Goal: Task Accomplishment & Management: Complete application form

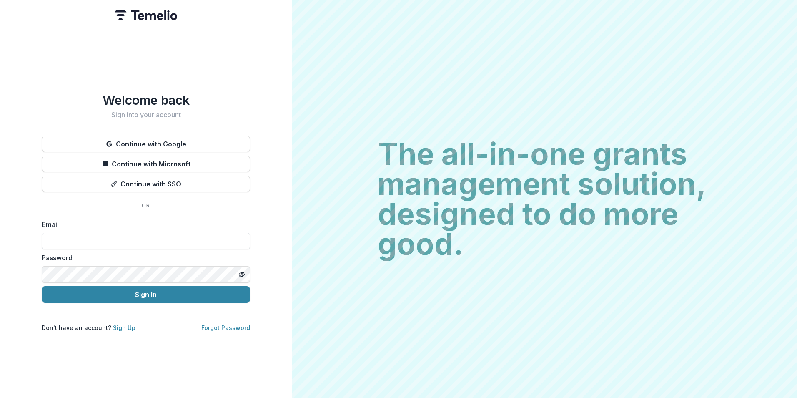
click at [119, 239] on input at bounding box center [146, 241] width 208 height 17
type input "**********"
click at [42, 286] on button "Sign In" at bounding box center [146, 294] width 208 height 17
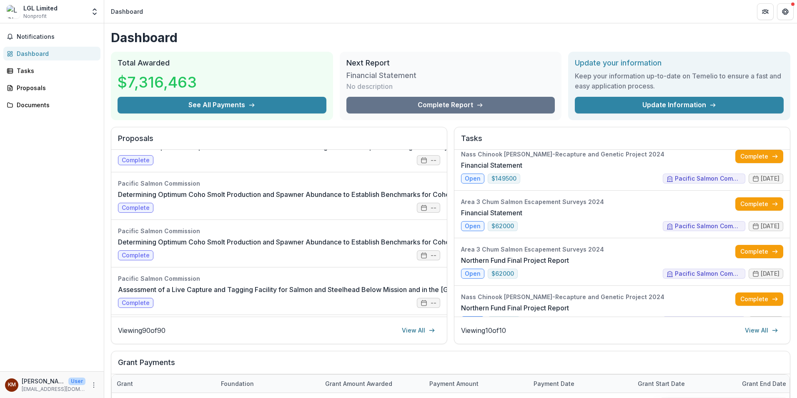
scroll to position [584, 0]
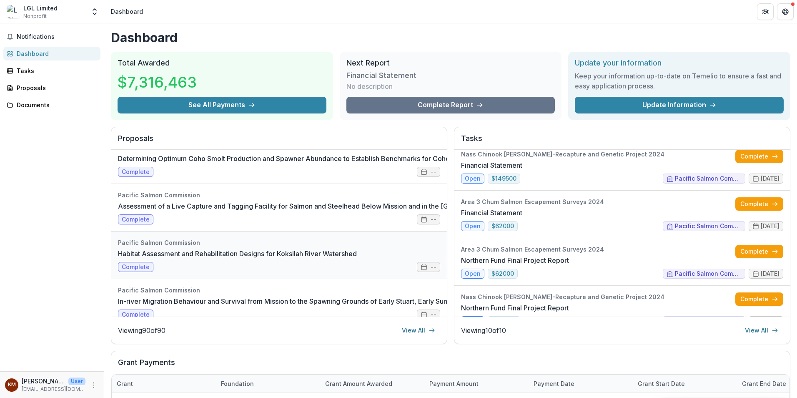
click at [288, 251] on link "Habitat Assessment and Rehabilitation Designs for Koksilah River Watershed" at bounding box center [237, 253] width 239 height 10
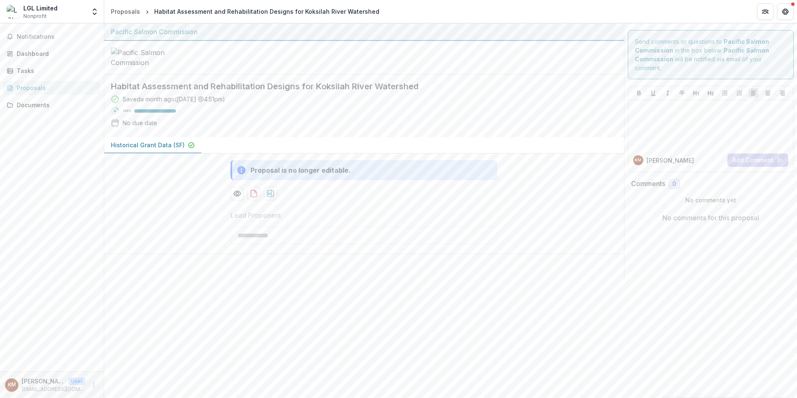
click at [149, 149] on p "Historical Grant Data (SF)" at bounding box center [148, 144] width 74 height 9
click at [193, 91] on h2 "Habitat Assessment and Rehabilitation Designs for Koksilah River Watershed" at bounding box center [357, 86] width 493 height 10
click at [126, 14] on div "Proposals" at bounding box center [125, 11] width 29 height 9
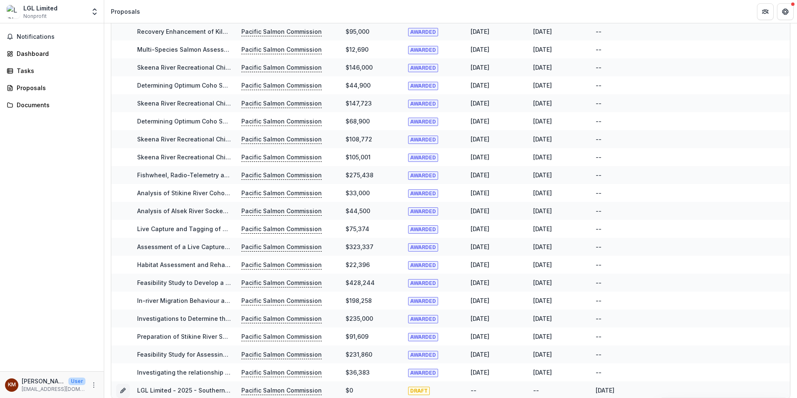
scroll to position [1271, 0]
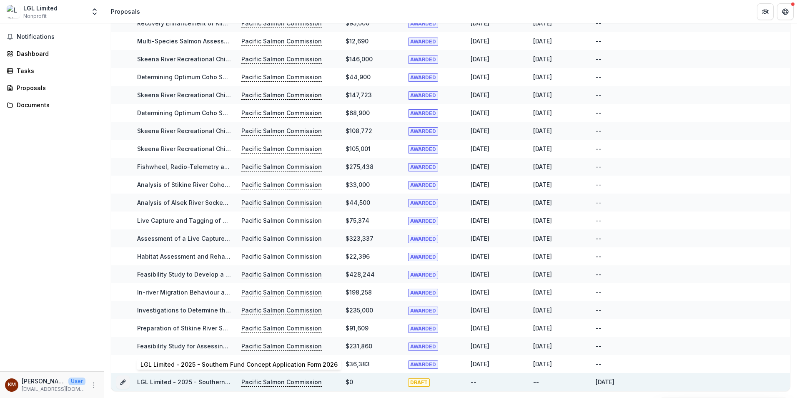
click at [173, 382] on link "LGL Limited - 2025 - Southern Fund Concept Application Form 2026" at bounding box center [235, 381] width 197 height 7
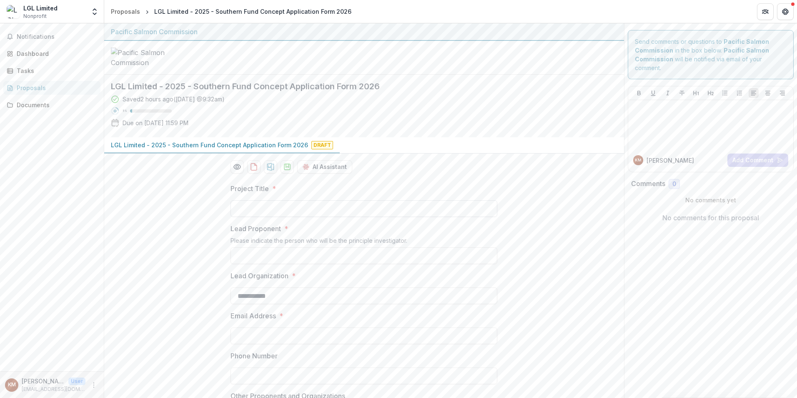
click at [279, 217] on input "Project Title *" at bounding box center [364, 208] width 267 height 17
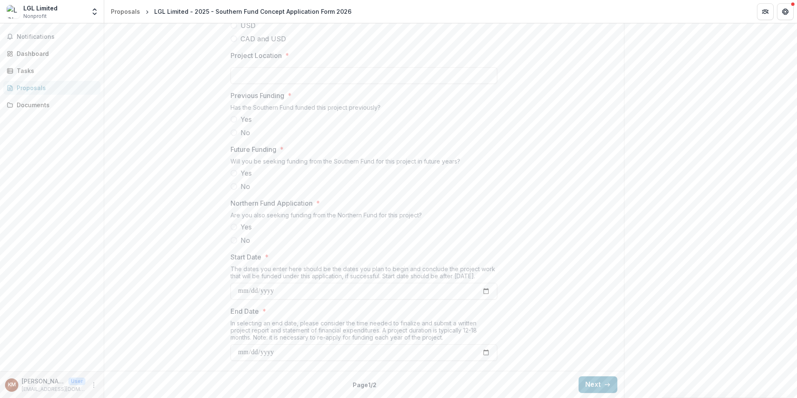
scroll to position [765, 0]
click at [607, 386] on icon "button" at bounding box center [607, 384] width 7 height 7
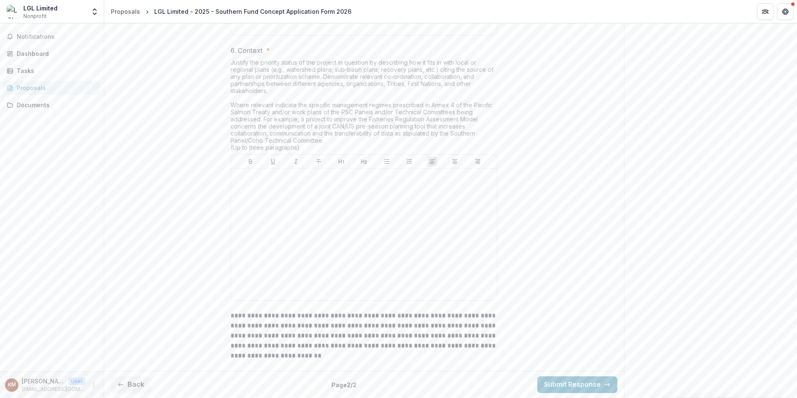
scroll to position [1187, 0]
drag, startPoint x: 227, startPoint y: 357, endPoint x: 278, endPoint y: 360, distance: 51.4
copy p "**********"
click at [134, 386] on button "Back" at bounding box center [131, 384] width 40 height 17
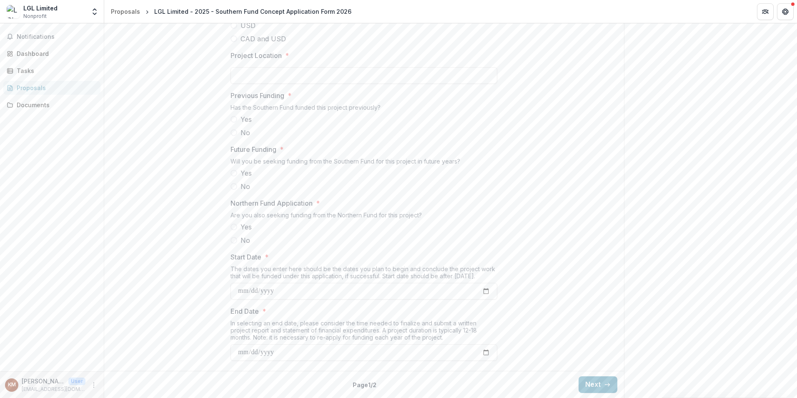
scroll to position [765, 0]
click at [134, 386] on div "Back Page 1 / 2 Next" at bounding box center [364, 384] width 520 height 27
click at [604, 382] on icon "button" at bounding box center [607, 384] width 7 height 7
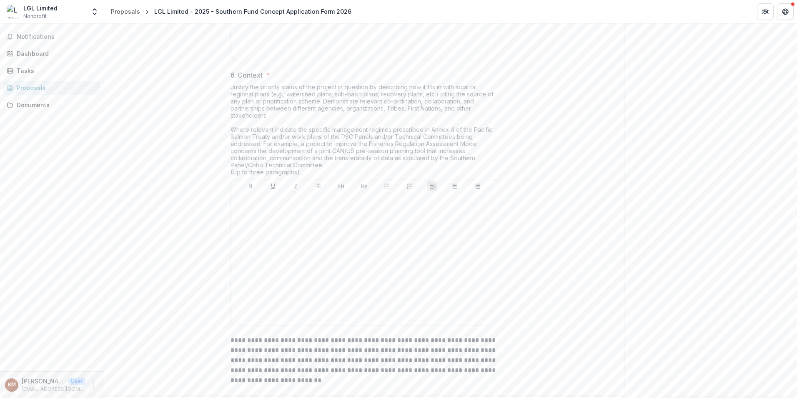
scroll to position [1187, 0]
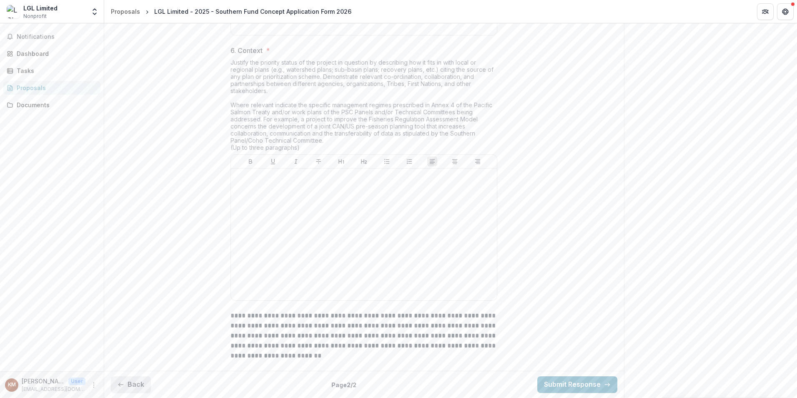
click at [135, 381] on button "Back" at bounding box center [131, 384] width 40 height 17
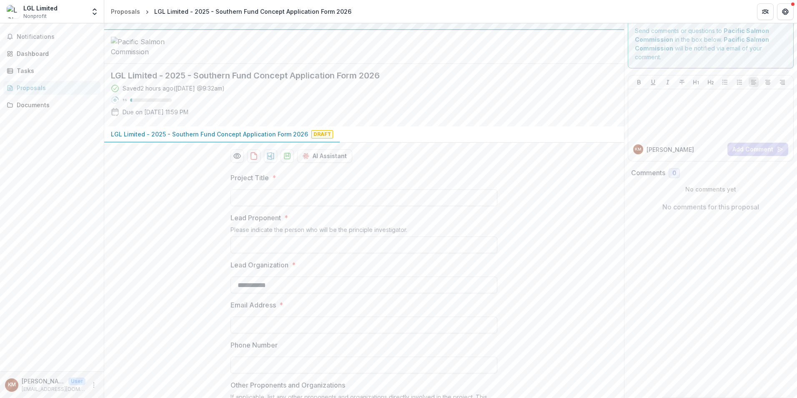
scroll to position [0, 0]
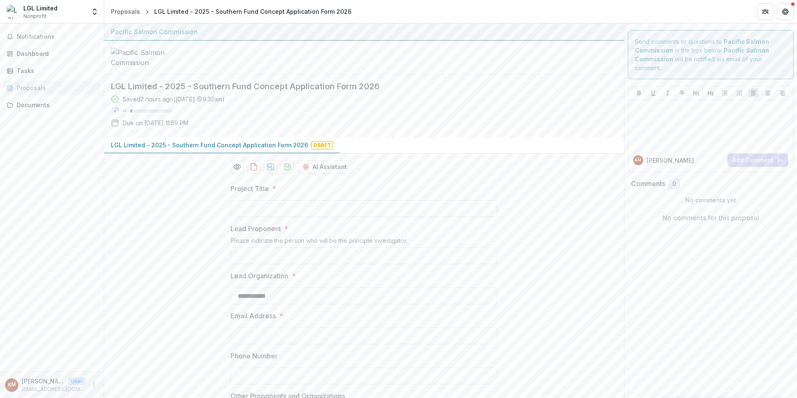
click at [301, 217] on input "Project Title *" at bounding box center [364, 208] width 267 height 17
